Goal: Find specific page/section: Find specific page/section

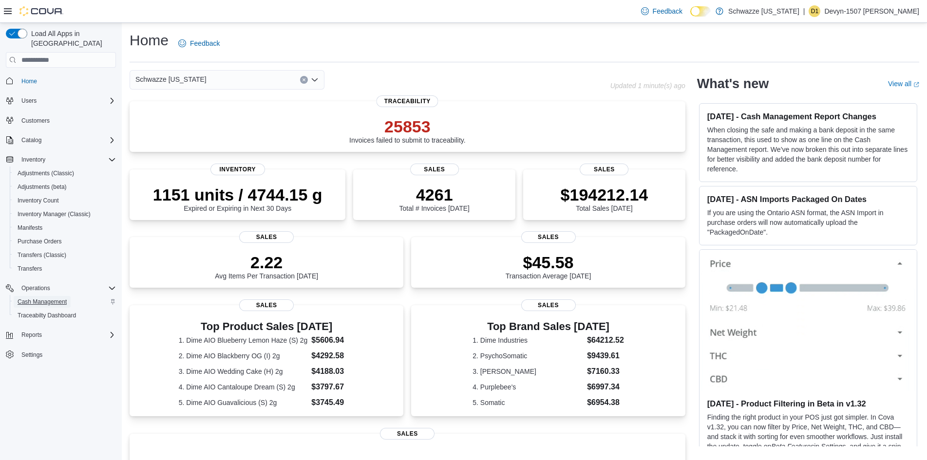
click at [42, 298] on span "Cash Management" at bounding box center [42, 302] width 49 height 8
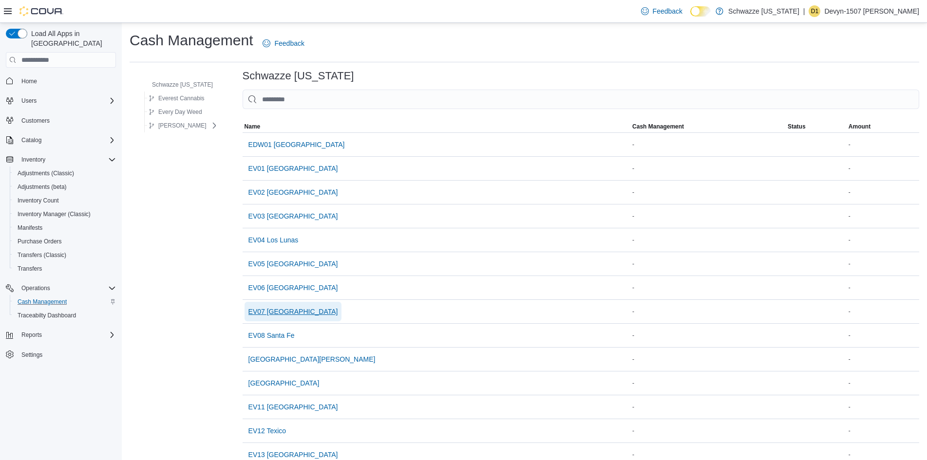
click at [269, 313] on span "EV07 [GEOGRAPHIC_DATA]" at bounding box center [293, 312] width 90 height 10
